Goal: Check status: Check status

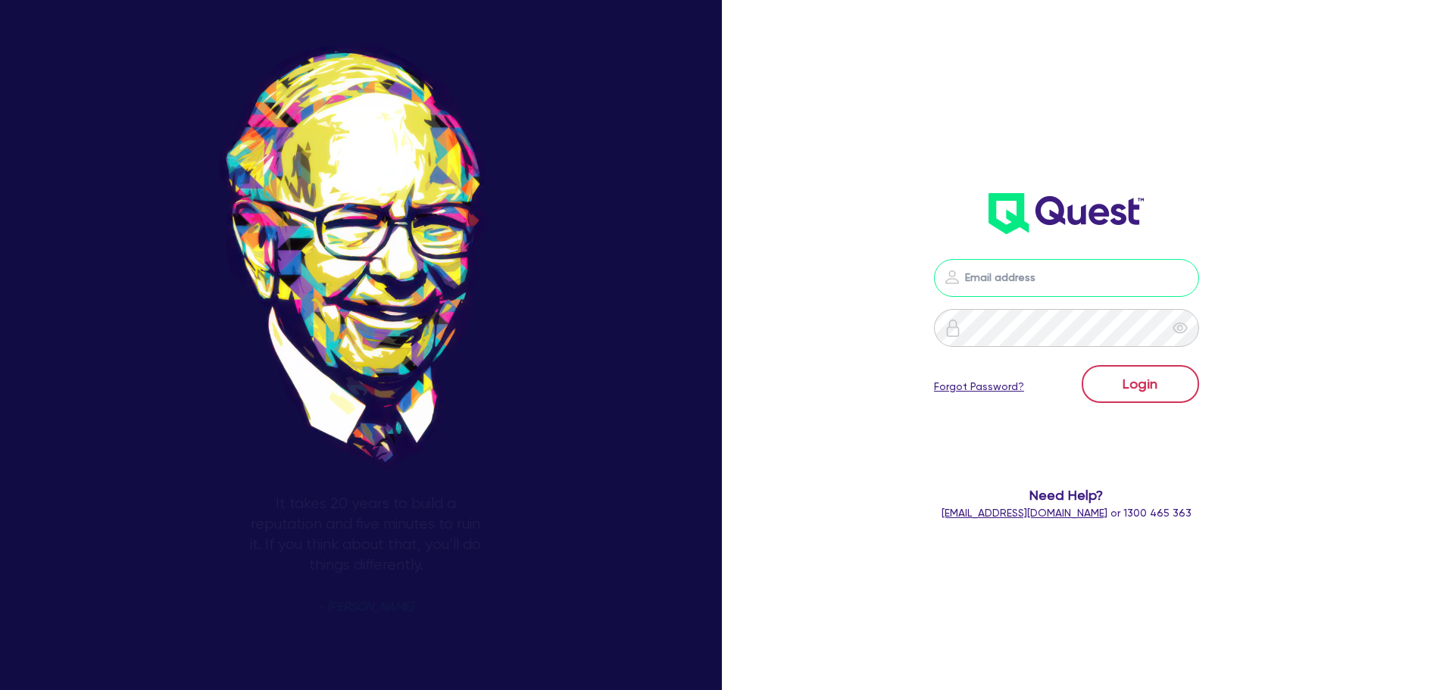
type input "[PERSON_NAME][EMAIL_ADDRESS][DOMAIN_NAME]"
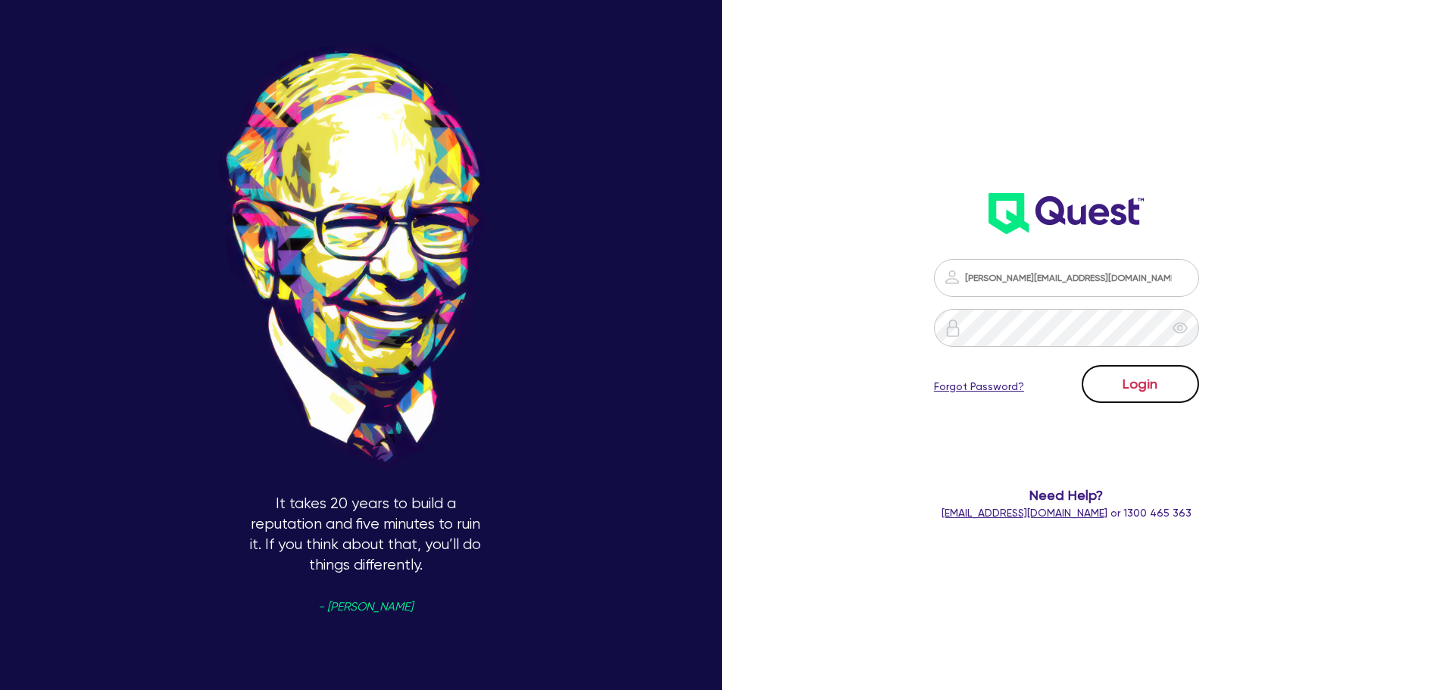
click at [1150, 379] on button "Login" at bounding box center [1139, 384] width 117 height 38
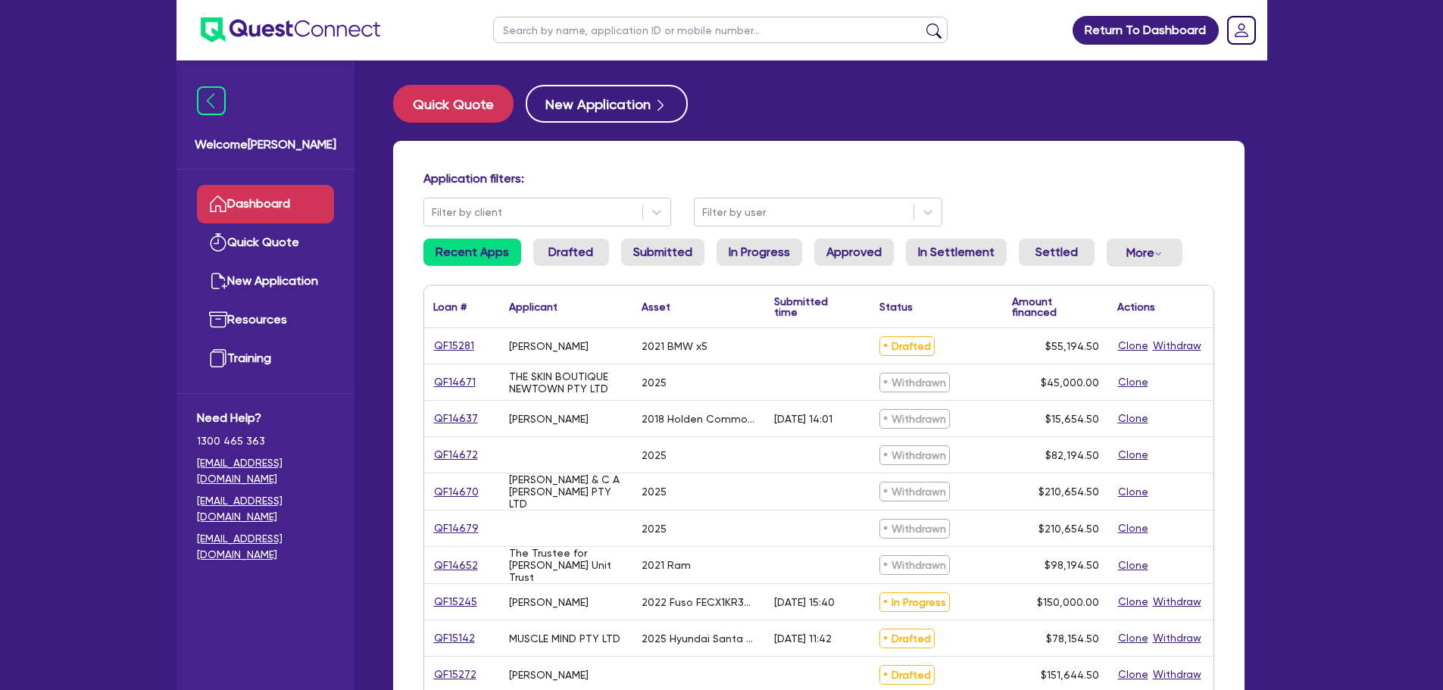
click at [657, 33] on input "text" at bounding box center [720, 30] width 454 height 27
paste input "QF15281"
type input "QF15281"
click at [922, 23] on button "submit" at bounding box center [934, 33] width 24 height 21
